Goal: Find specific page/section: Find specific page/section

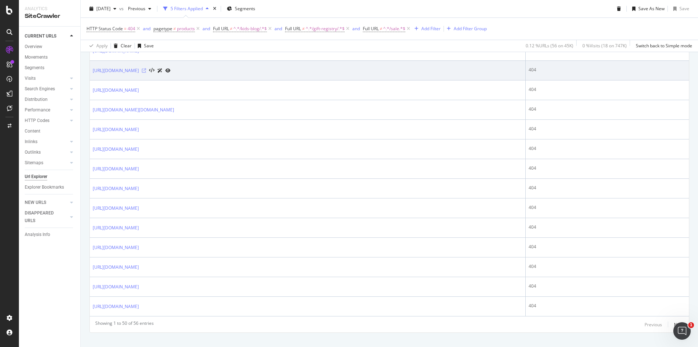
scroll to position [941, 0]
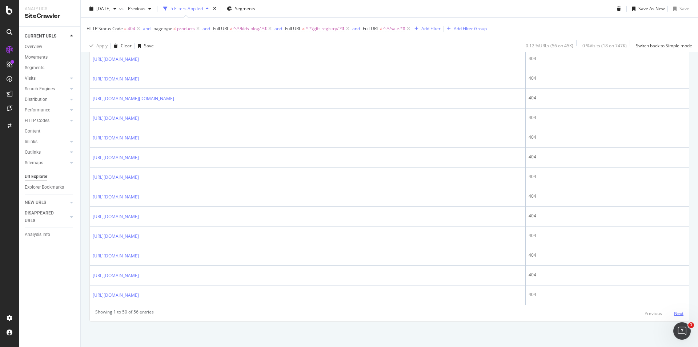
click at [674, 315] on div "Next" at bounding box center [678, 313] width 9 height 6
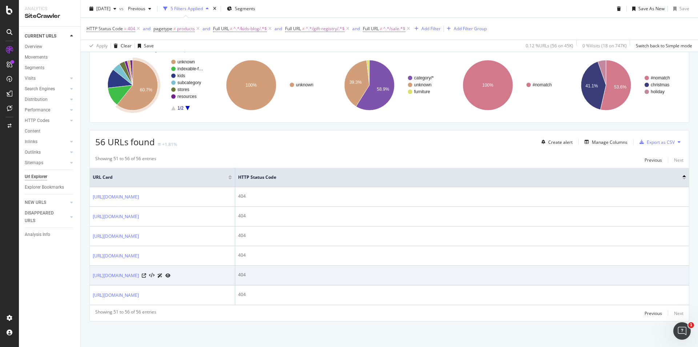
scroll to position [119, 0]
